Goal: Task Accomplishment & Management: Use online tool/utility

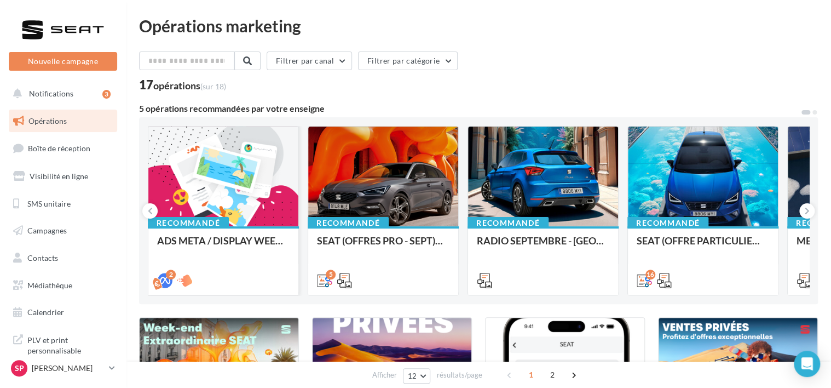
click at [244, 201] on div at bounding box center [223, 176] width 150 height 101
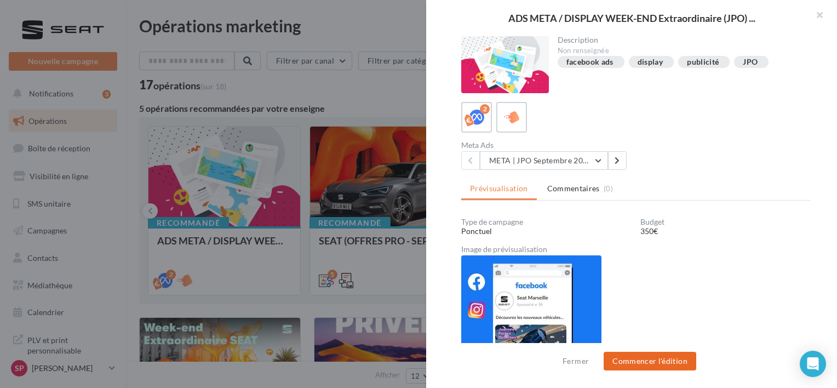
click at [659, 364] on button "Commencer l'édition" at bounding box center [649, 361] width 93 height 19
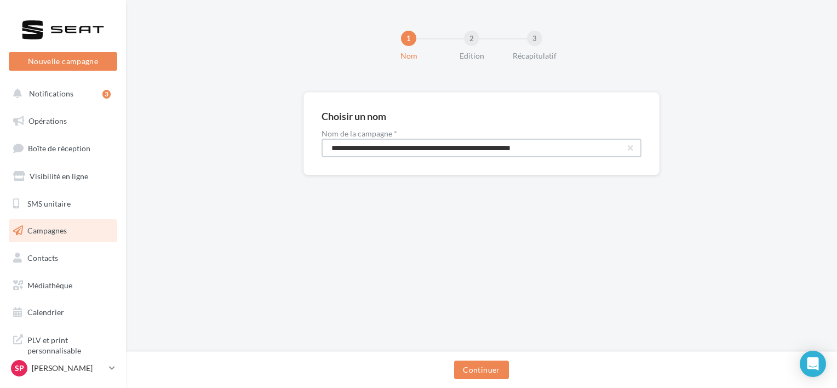
click at [588, 152] on input "**********" at bounding box center [481, 148] width 320 height 19
type input "**********"
click at [482, 367] on button "Continuer" at bounding box center [481, 369] width 54 height 19
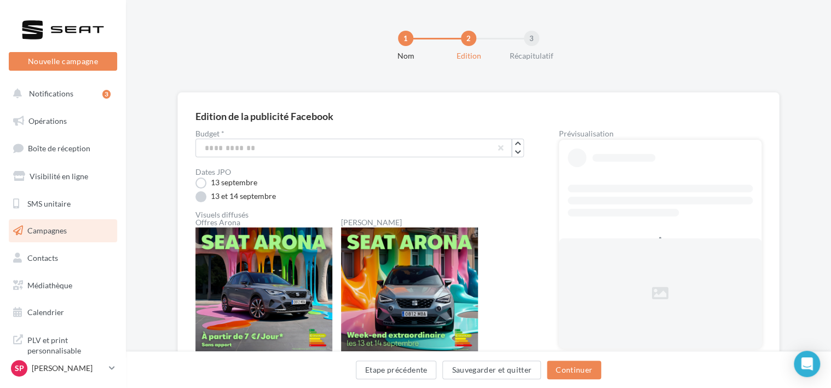
click at [200, 195] on label "13 et 14 septembre" at bounding box center [235, 196] width 80 height 11
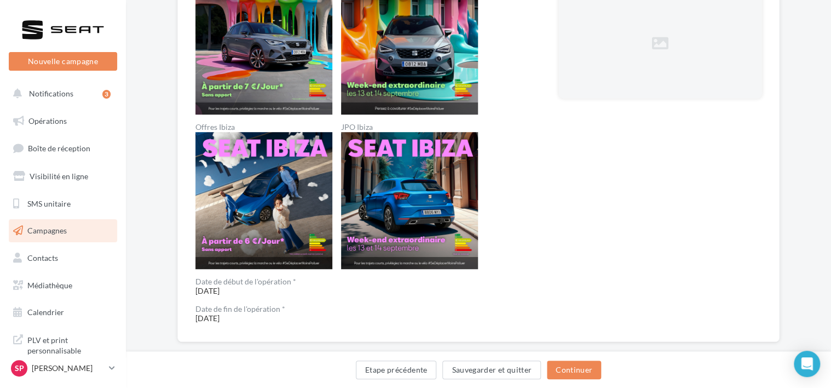
scroll to position [268, 0]
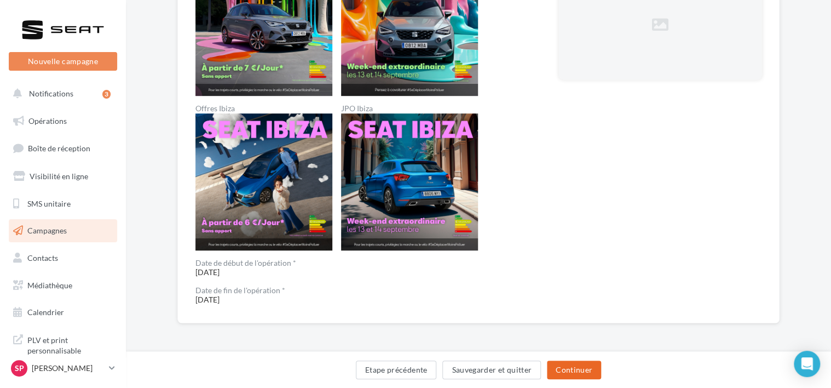
click at [567, 369] on button "Continuer" at bounding box center [574, 369] width 54 height 19
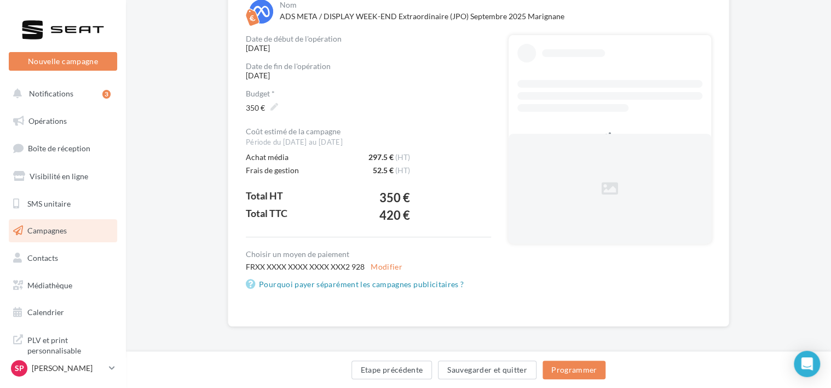
scroll to position [133, 0]
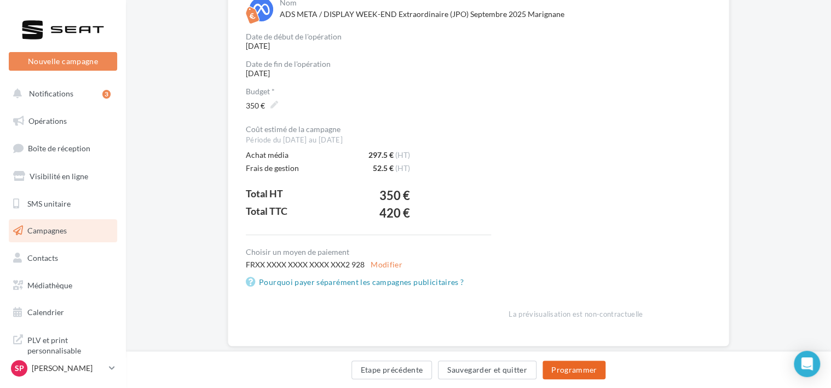
click at [569, 369] on button "Programmer" at bounding box center [575, 369] width 64 height 19
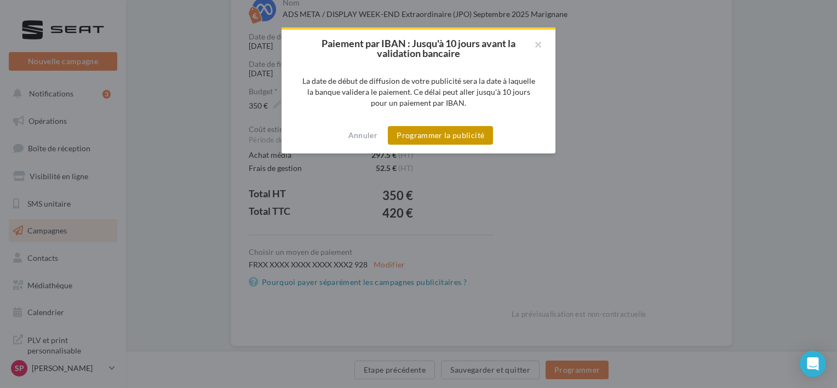
click at [462, 135] on button "Programmer la publicité" at bounding box center [440, 135] width 105 height 19
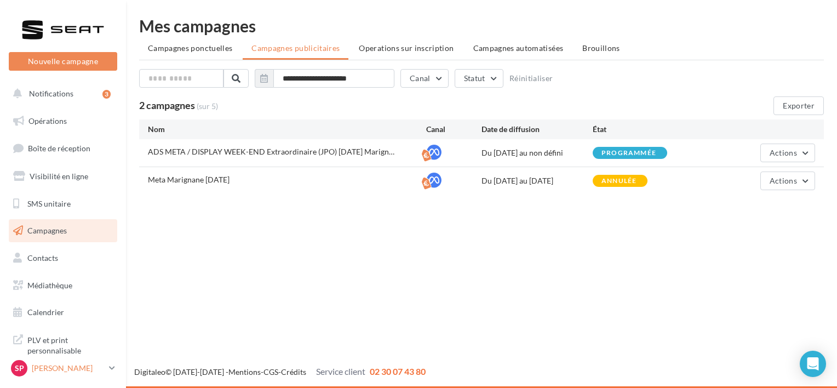
click at [110, 372] on icon at bounding box center [112, 367] width 6 height 9
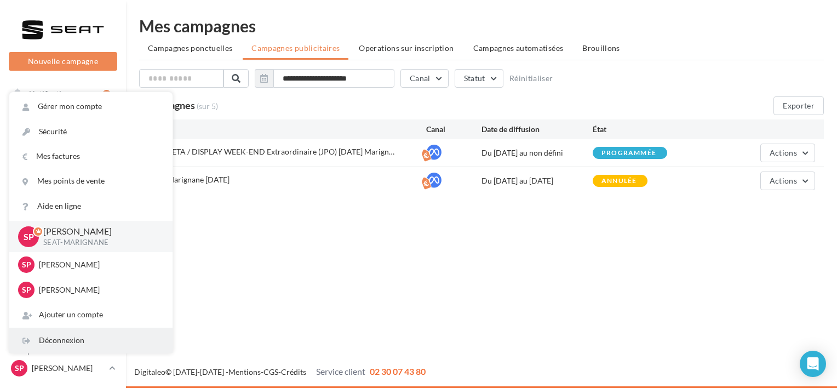
click at [63, 343] on div "Déconnexion" at bounding box center [90, 340] width 163 height 25
